Goal: Information Seeking & Learning: Learn about a topic

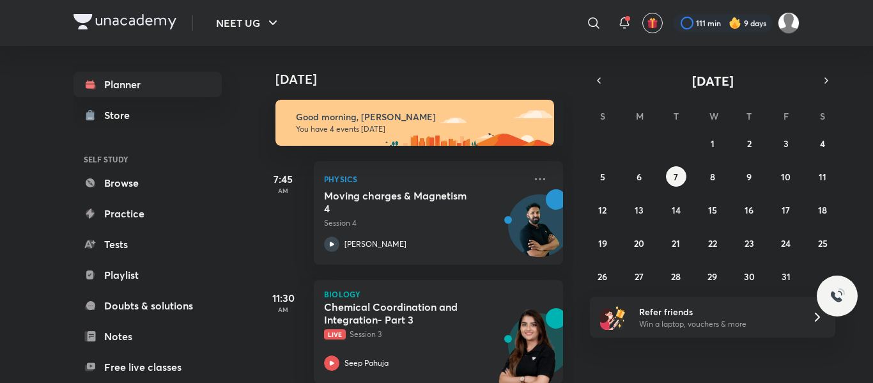
scroll to position [205, 0]
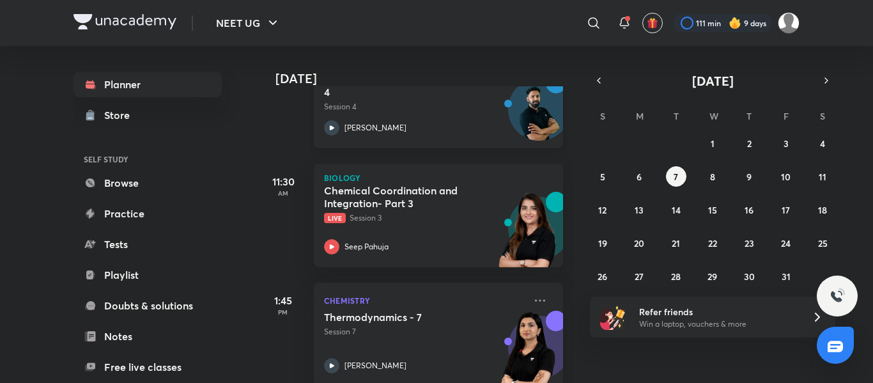
scroll to position [118, 0]
click at [435, 171] on abbr "6" at bounding box center [639, 177] width 5 height 12
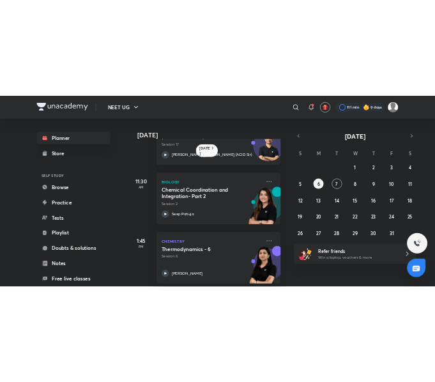
scroll to position [186, 0]
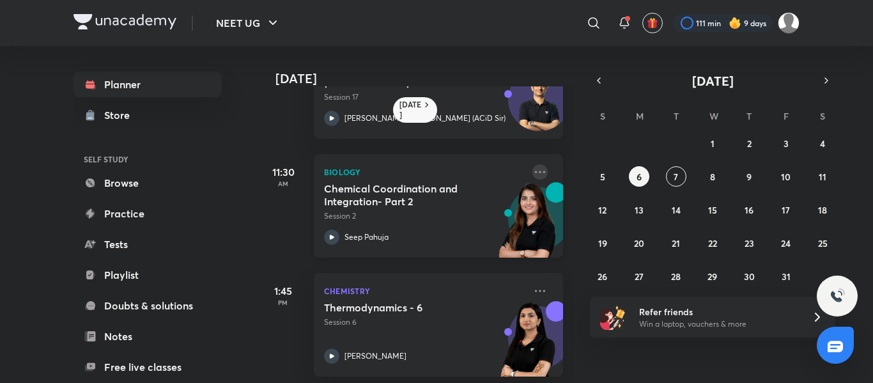
click at [435, 169] on icon at bounding box center [539, 171] width 15 height 15
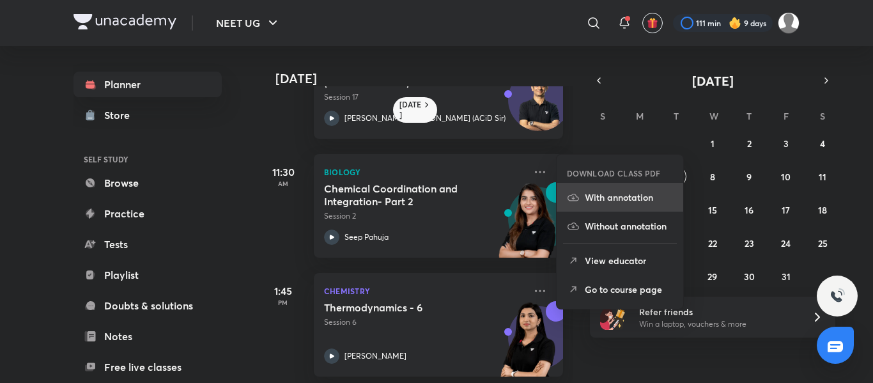
click at [435, 196] on p "With annotation" at bounding box center [629, 196] width 88 height 13
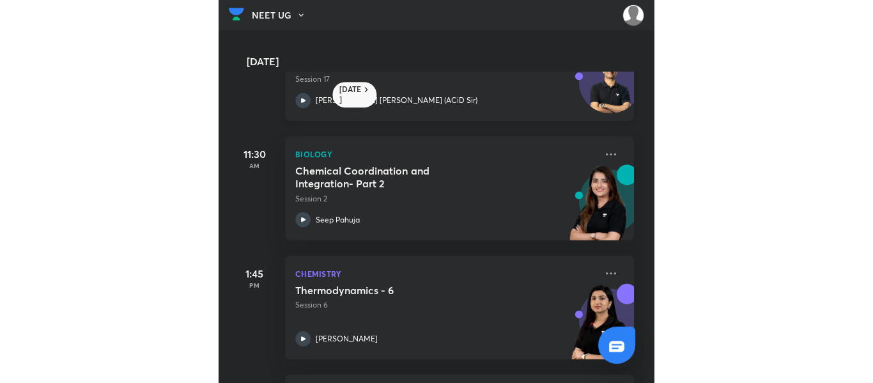
scroll to position [201, 0]
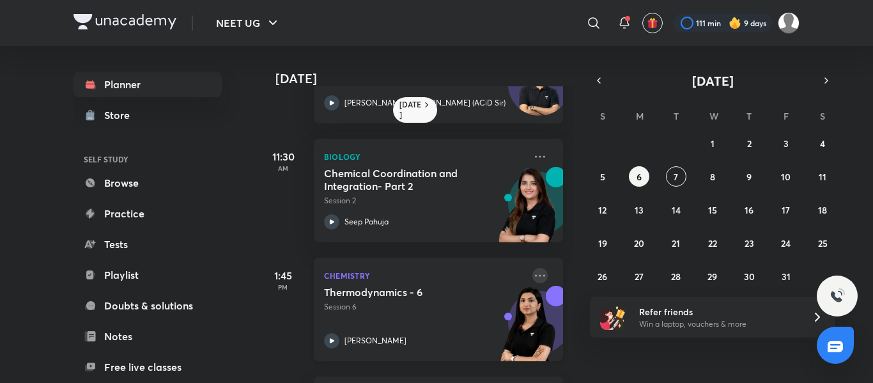
click at [435, 272] on icon at bounding box center [539, 275] width 15 height 15
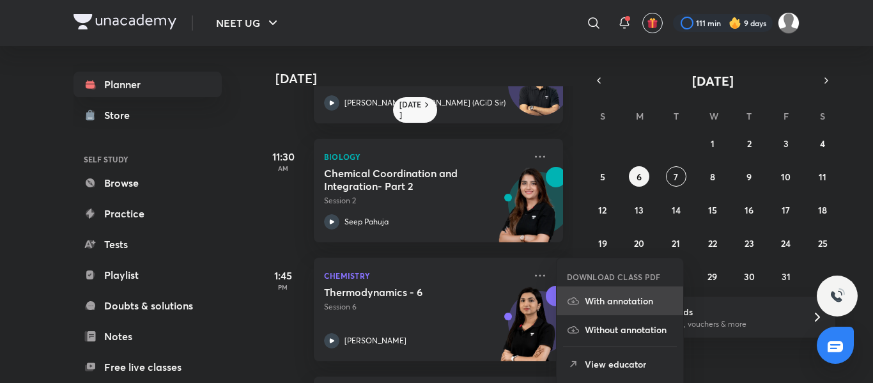
click at [435, 298] on p "With annotation" at bounding box center [629, 300] width 88 height 13
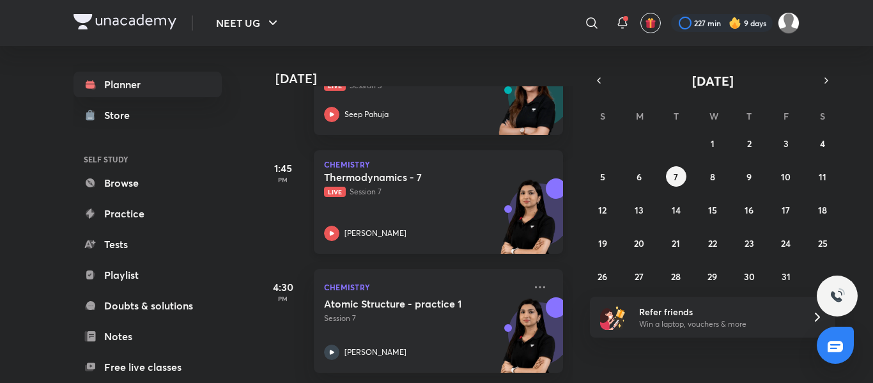
click at [463, 205] on div "Thermodynamics - 7 Live Session 7 Akansha Karnwal" at bounding box center [424, 206] width 201 height 70
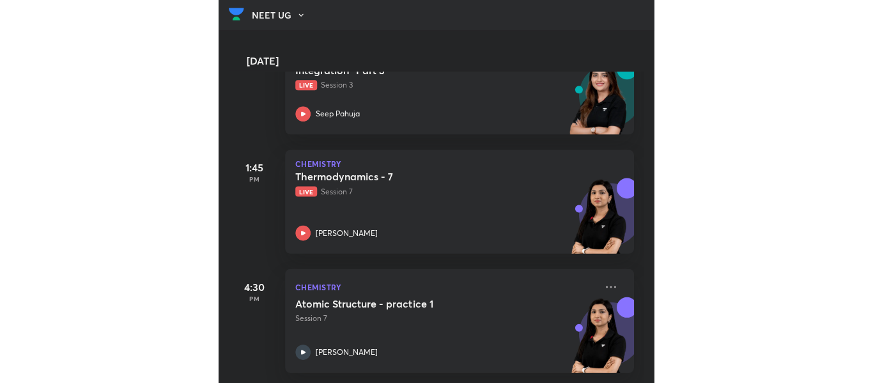
scroll to position [243, 0]
